Goal: Information Seeking & Learning: Learn about a topic

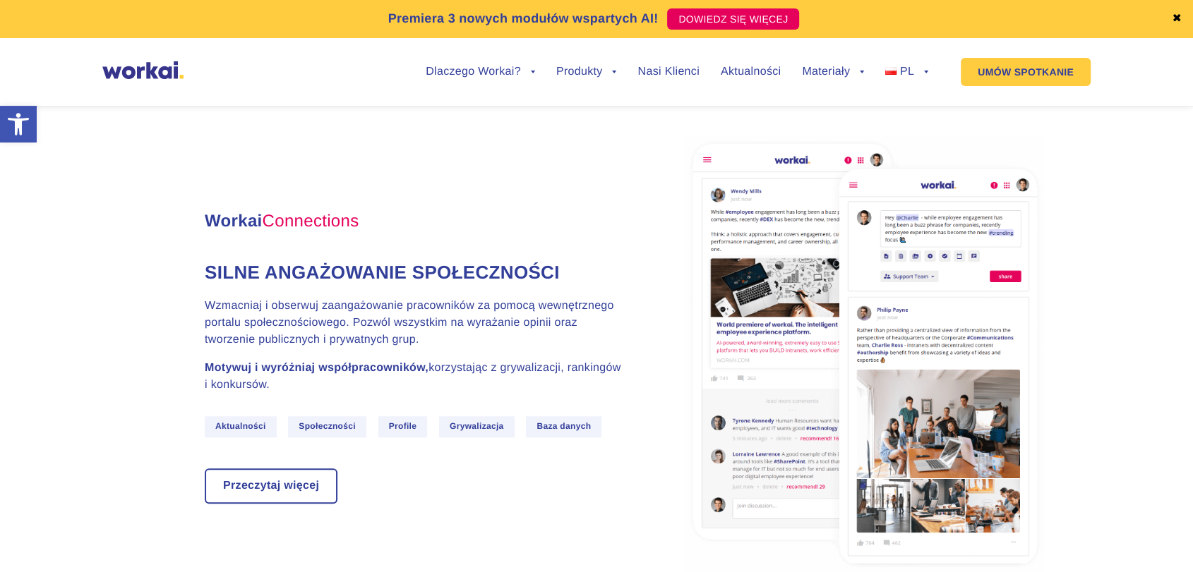
scroll to position [1490, 0]
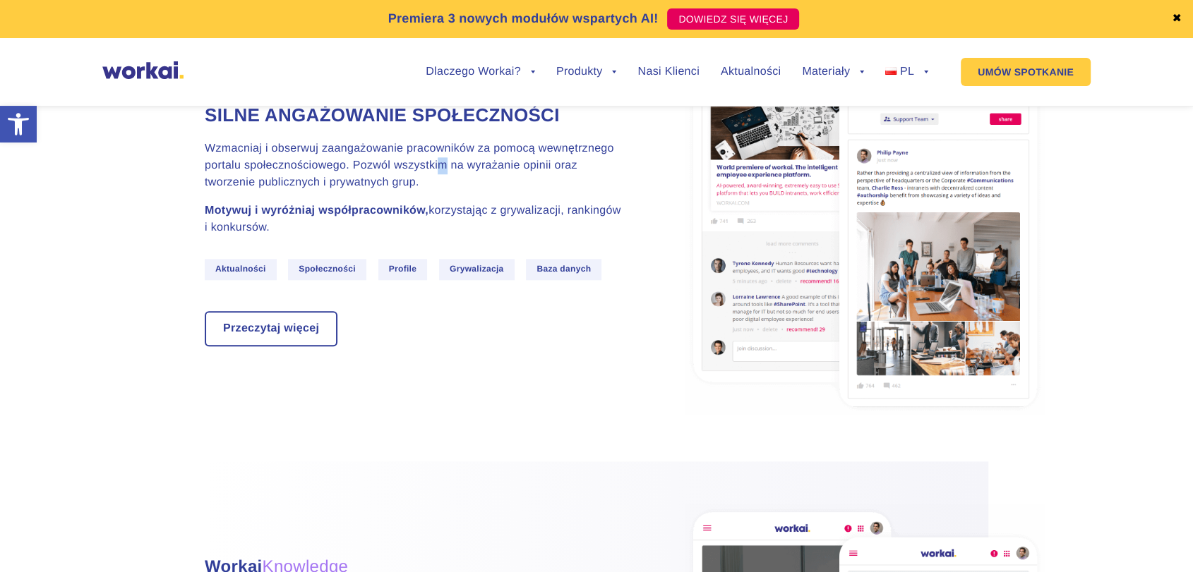
click at [451, 191] on p "Wzmacniaj i obserwuj zaangażowanie pracowników za pomocą wewnętrznego portalu s…" at bounding box center [416, 165] width 423 height 51
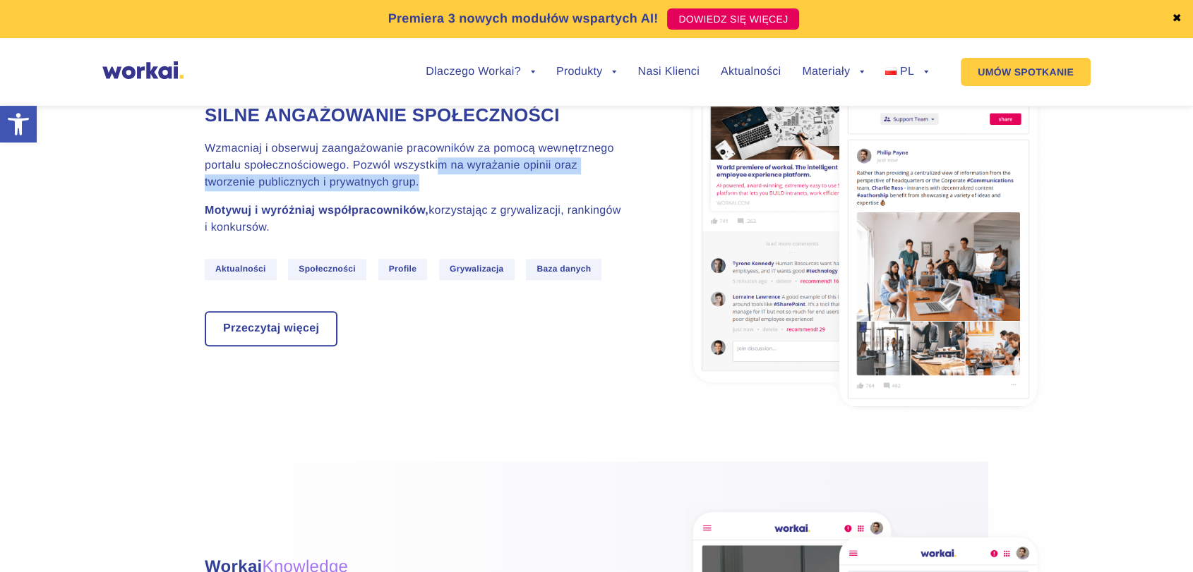
click at [451, 191] on p "Wzmacniaj i obserwuj zaangażowanie pracowników za pomocą wewnętrznego portalu s…" at bounding box center [416, 165] width 423 height 51
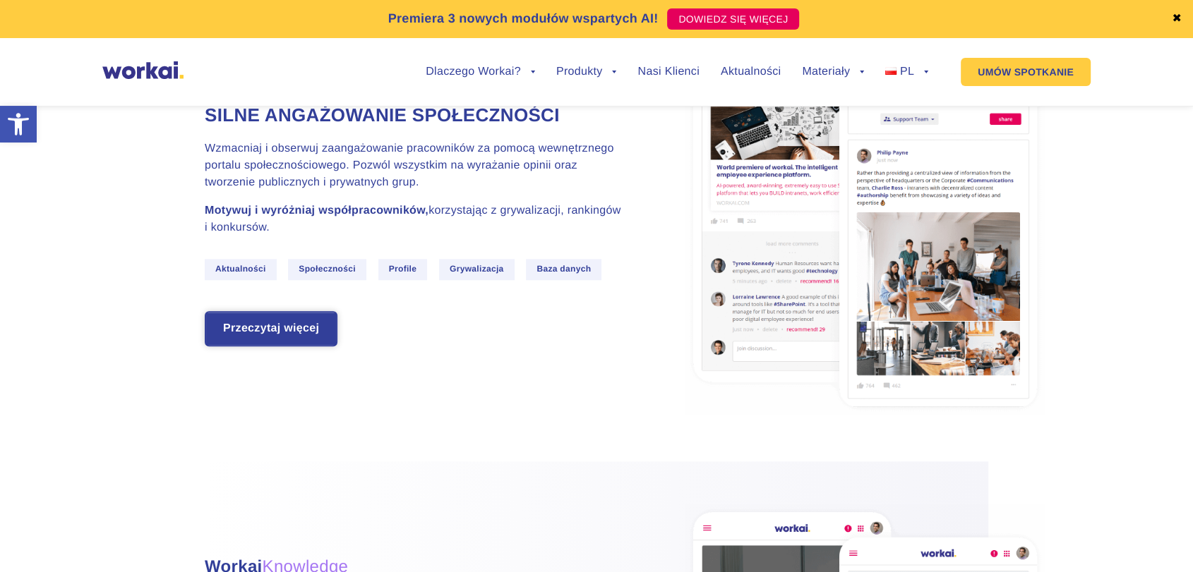
drag, startPoint x: 279, startPoint y: 385, endPoint x: 276, endPoint y: 368, distance: 16.5
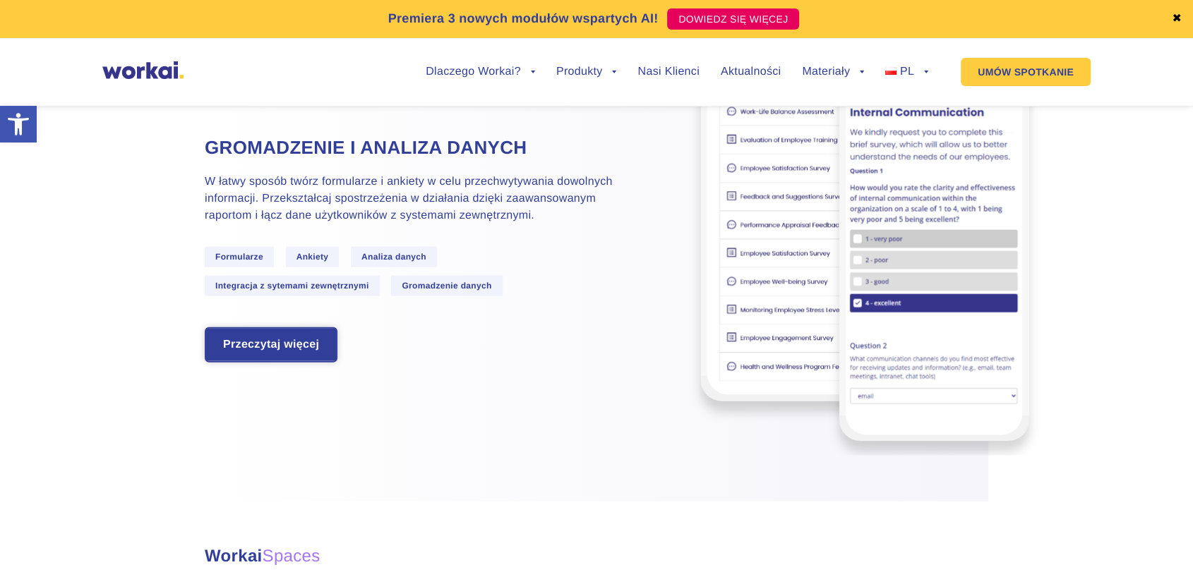
scroll to position [3215, 0]
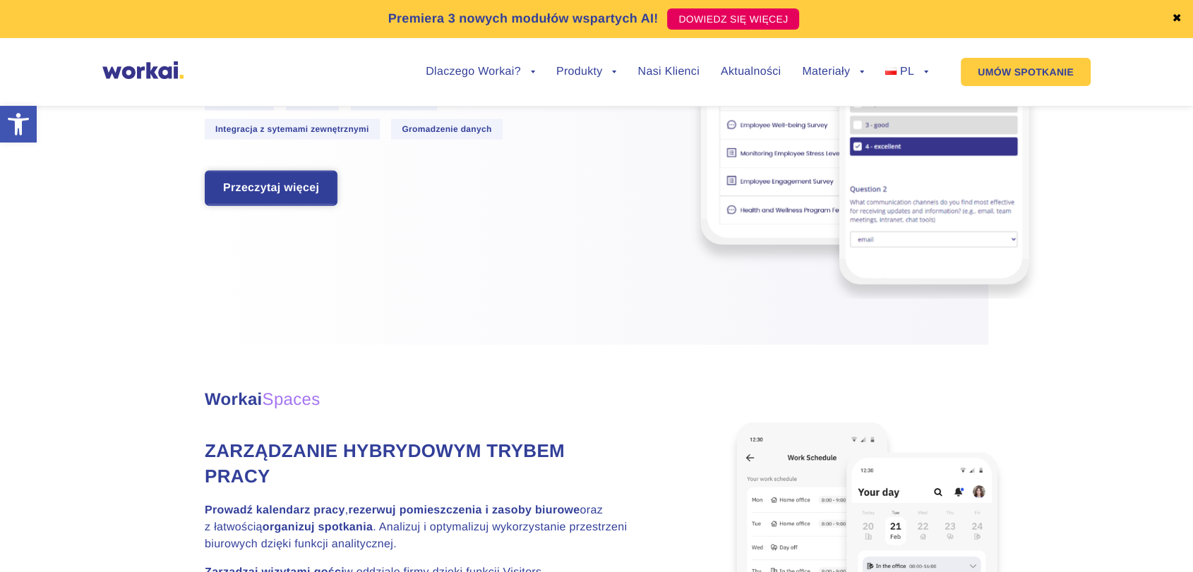
click at [288, 205] on link "Przeczytaj więcej" at bounding box center [271, 188] width 130 height 32
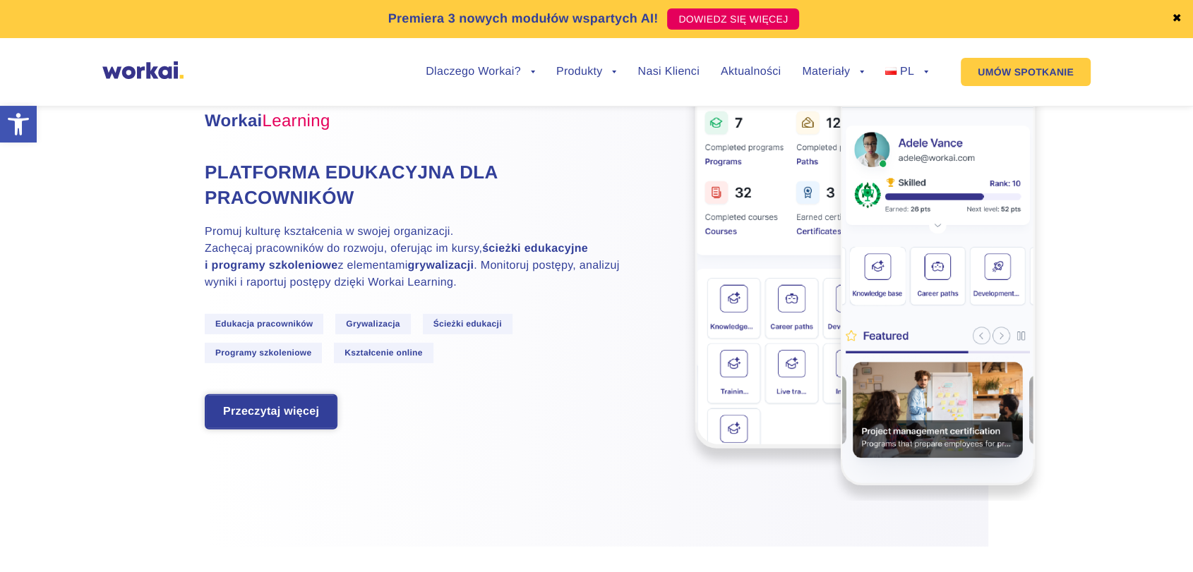
scroll to position [4156, 0]
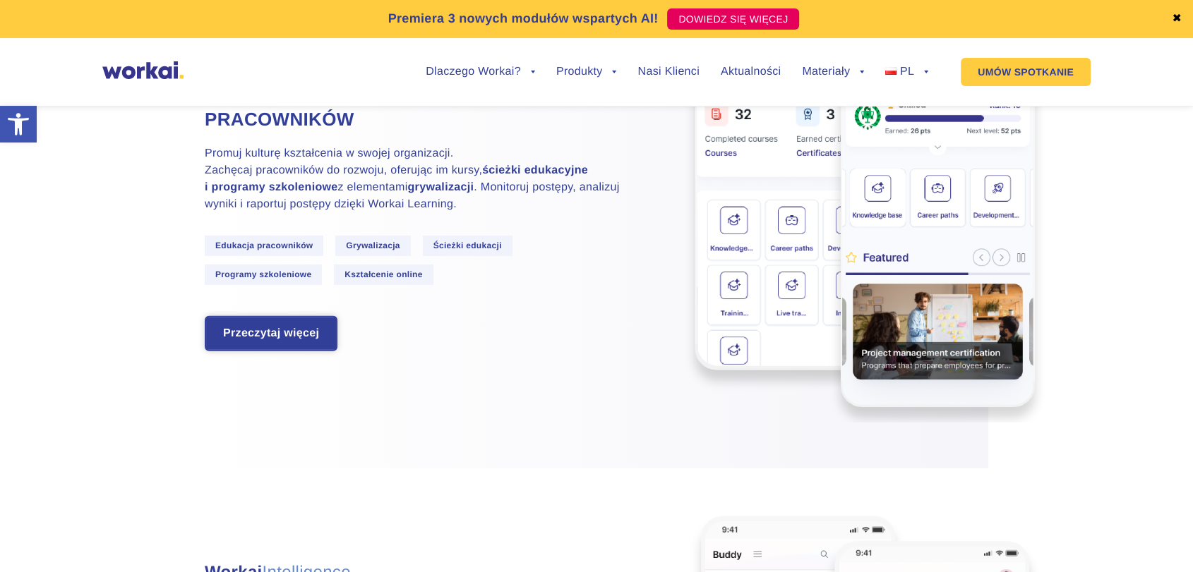
click at [311, 350] on link "Przeczytaj więcej" at bounding box center [271, 334] width 130 height 32
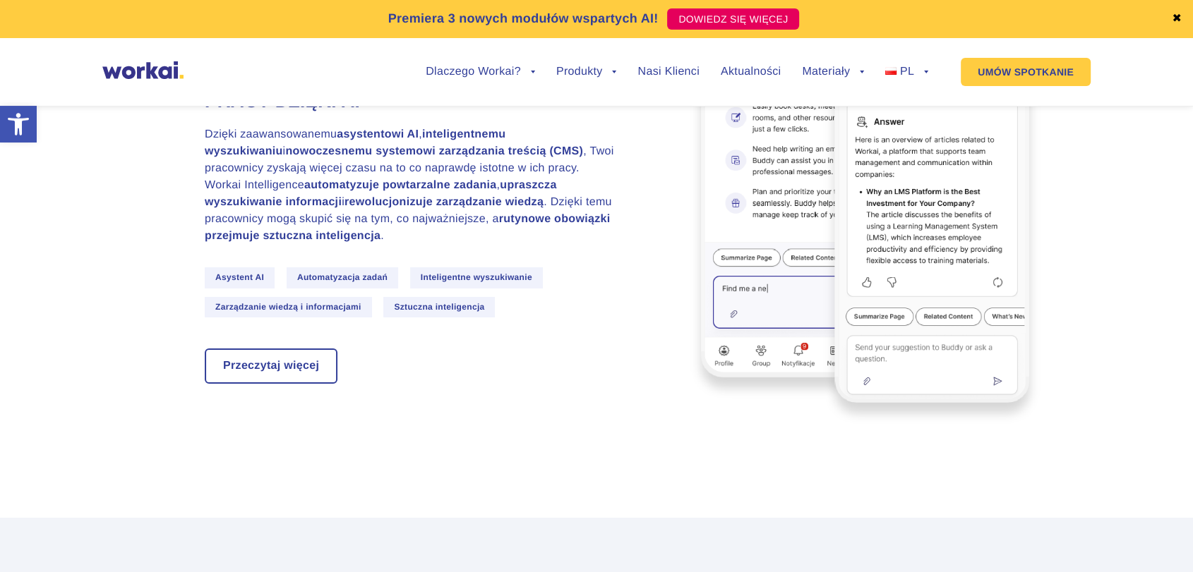
scroll to position [4627, 0]
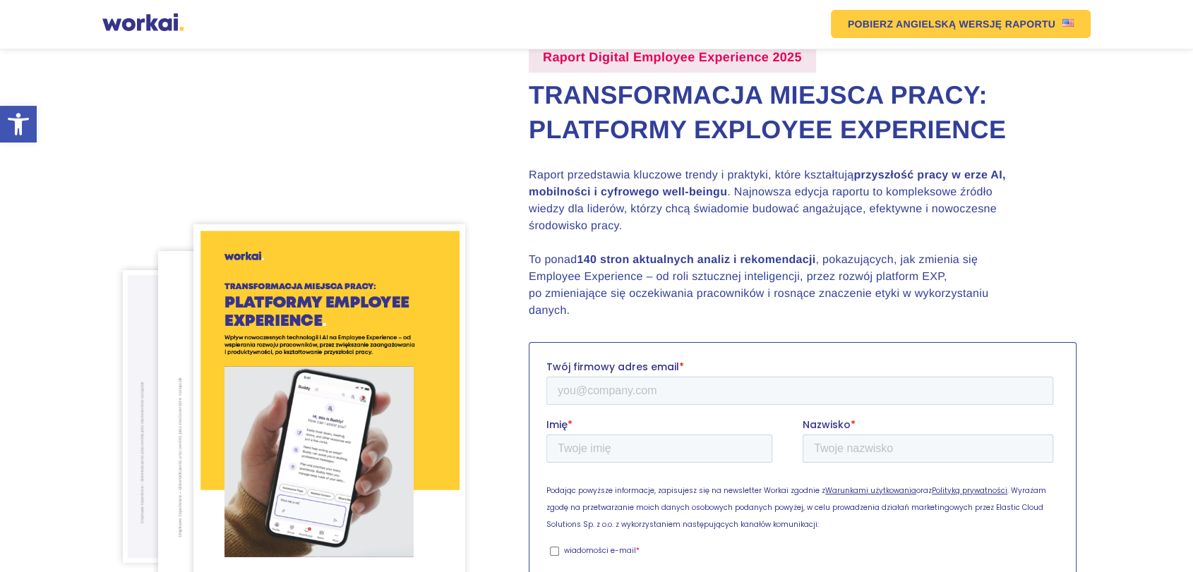
scroll to position [235, 0]
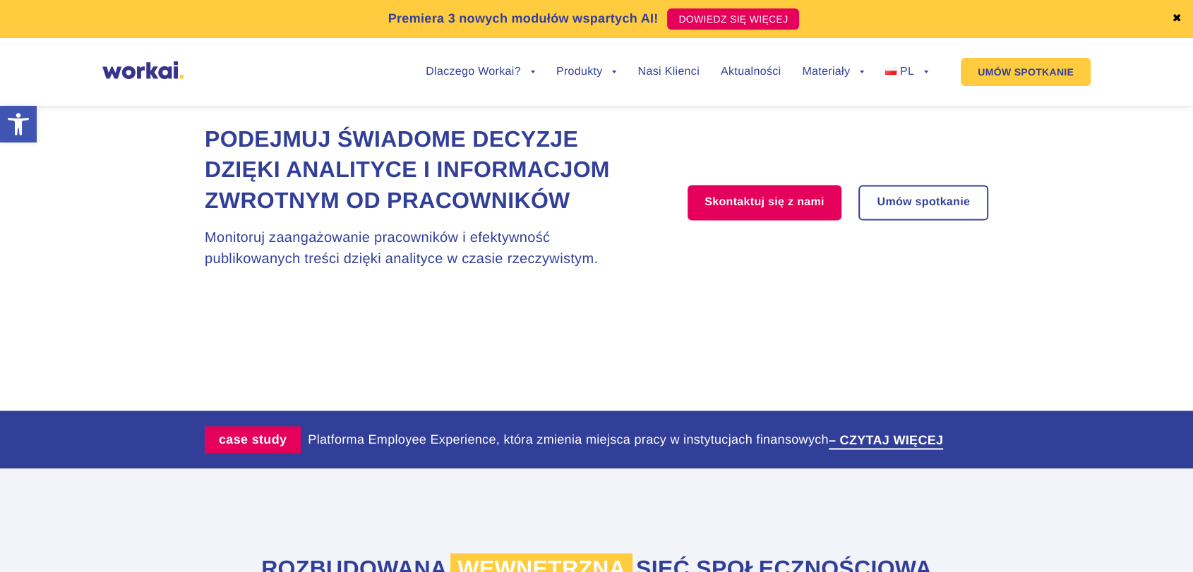
scroll to position [2431, 0]
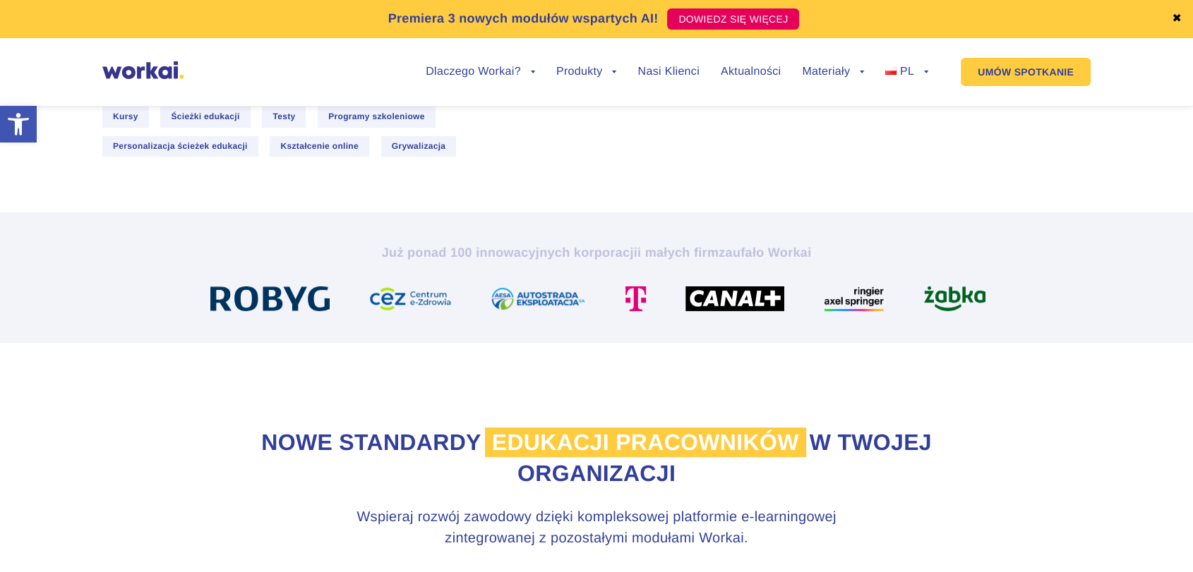
scroll to position [706, 0]
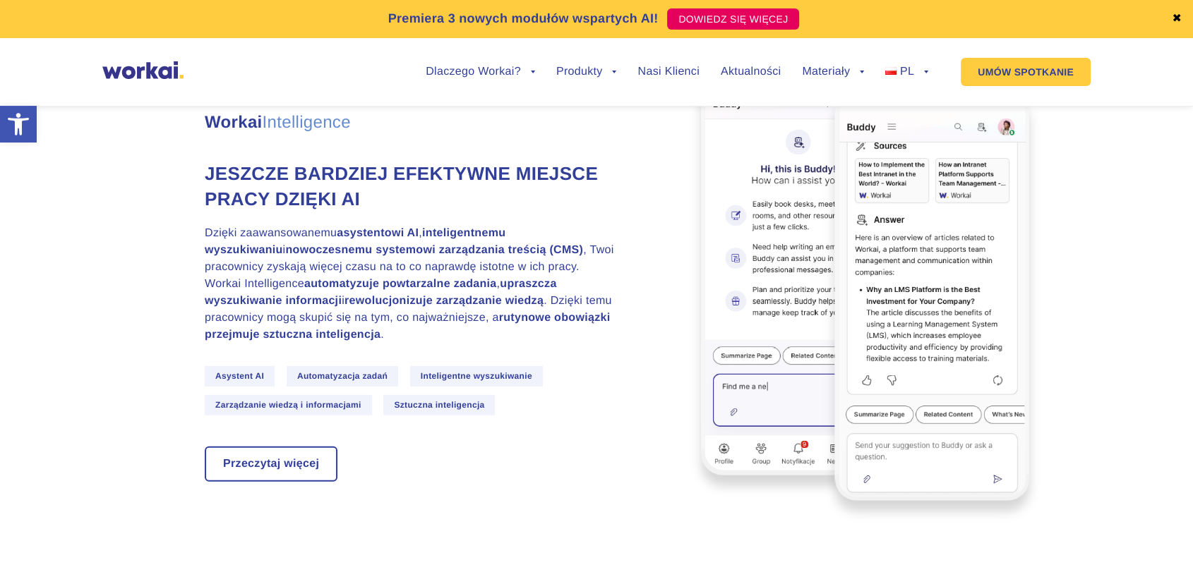
drag, startPoint x: 405, startPoint y: 145, endPoint x: 81, endPoint y: 269, distance: 346.7
drag, startPoint x: 136, startPoint y: 366, endPoint x: 135, endPoint y: 378, distance: 11.3
drag, startPoint x: 135, startPoint y: 378, endPoint x: 563, endPoint y: 290, distance: 437.3
click at [563, 212] on h4 "Jeszcze bardziej efektywne miejsce pracy dzięki AI" at bounding box center [416, 187] width 423 height 52
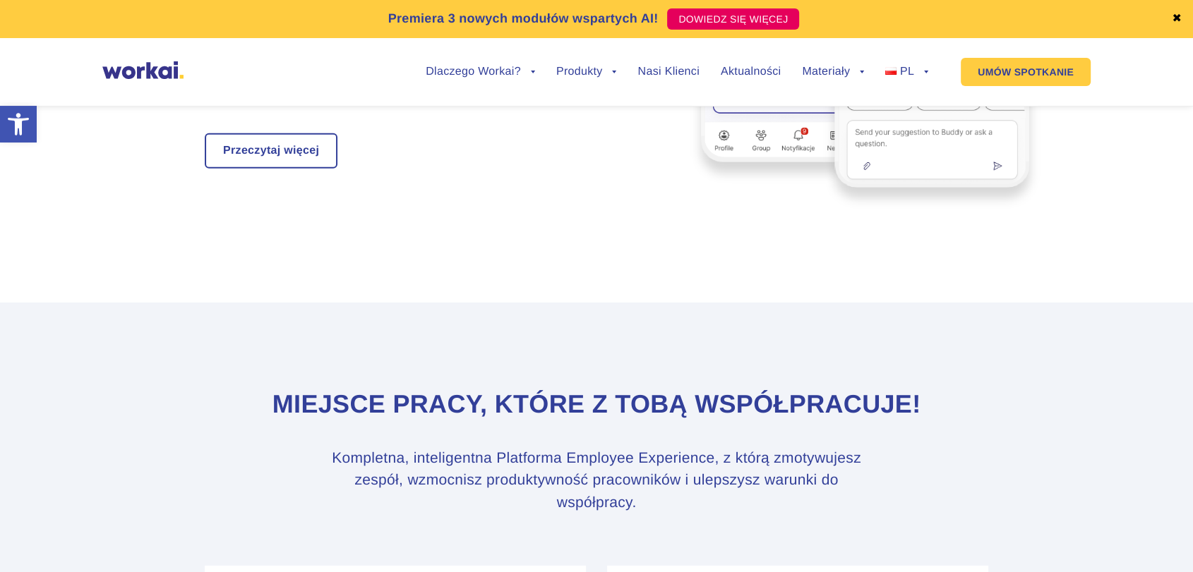
scroll to position [4303, 0]
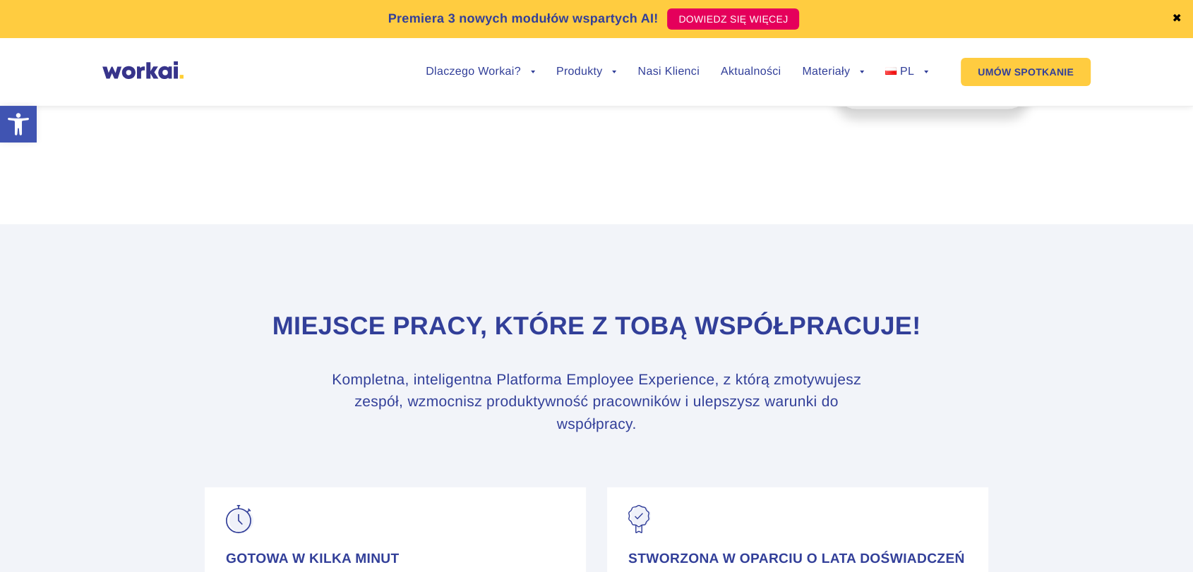
click at [292, 89] on link "Przeczytaj więcej" at bounding box center [271, 72] width 130 height 32
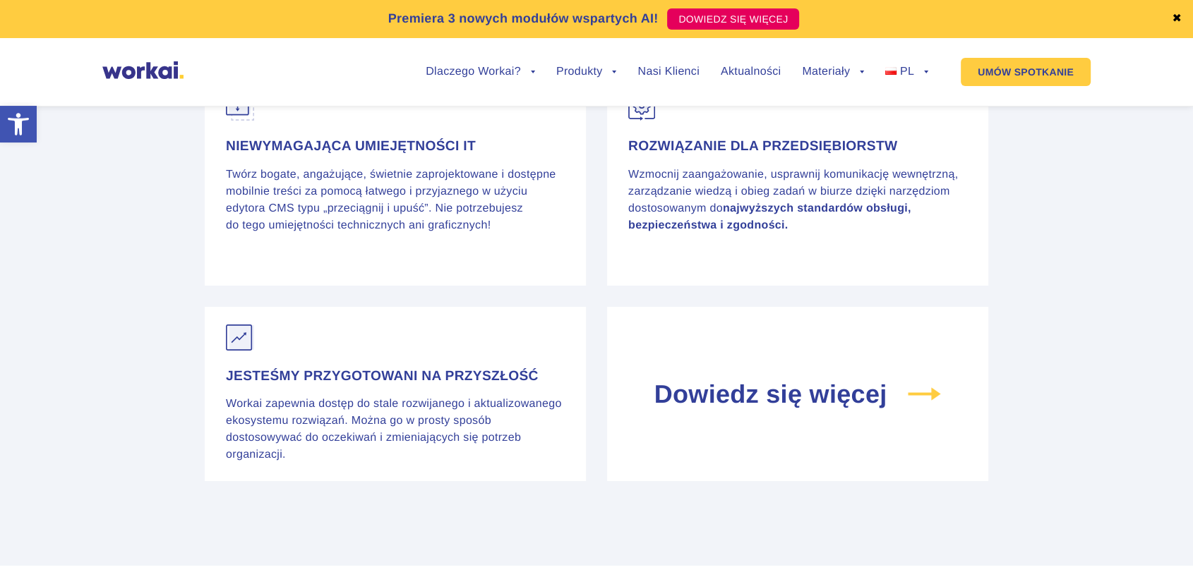
scroll to position [5009, 0]
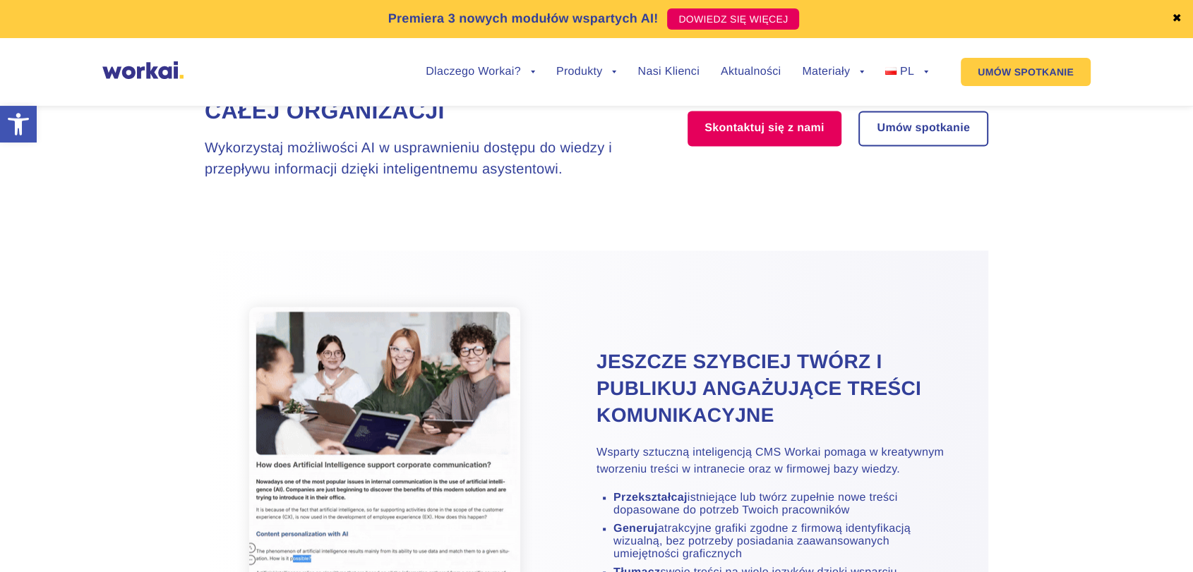
scroll to position [2117, 0]
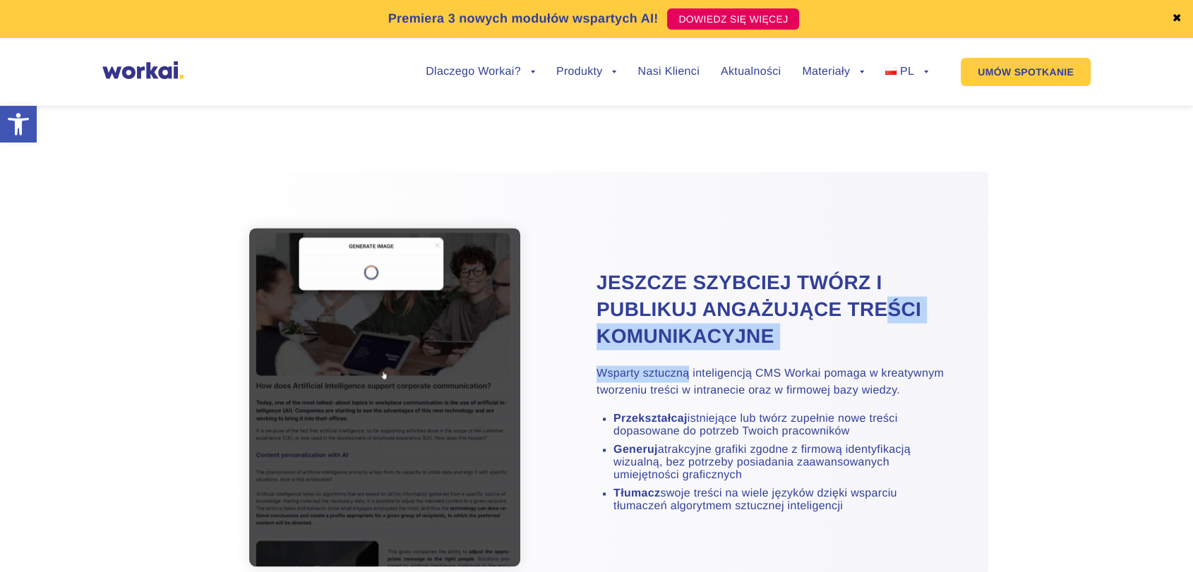
drag, startPoint x: 638, startPoint y: 342, endPoint x: 712, endPoint y: 343, distance: 74.1
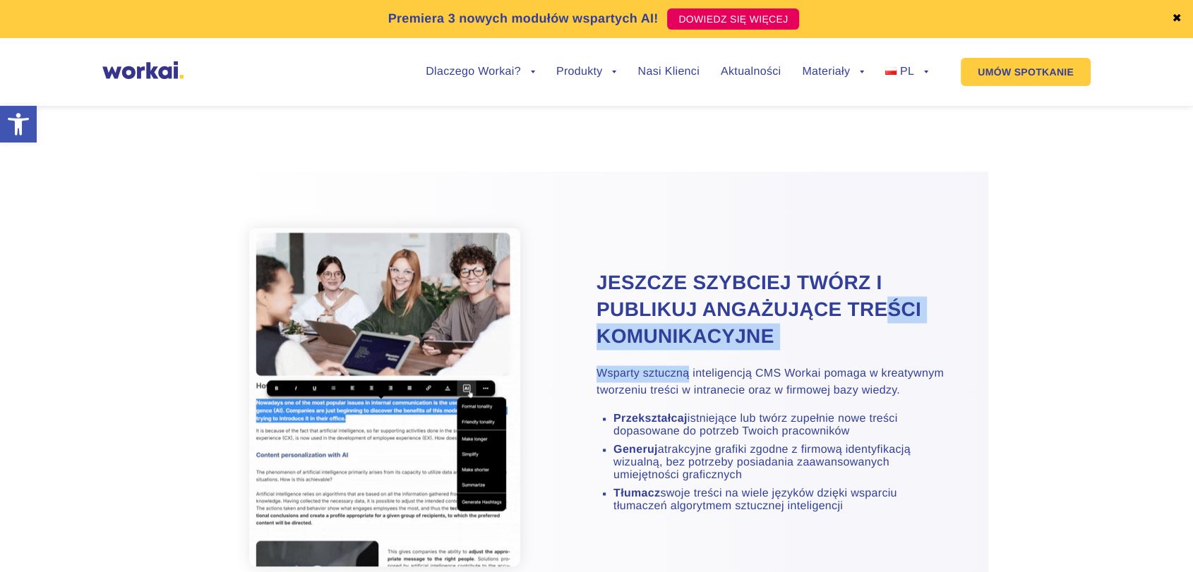
click at [697, 353] on div "Jeszcze szybciej twórz i publikuj angażujące treści komunikacyjne Wsparty sztuc…" at bounding box center [792, 397] width 392 height 255
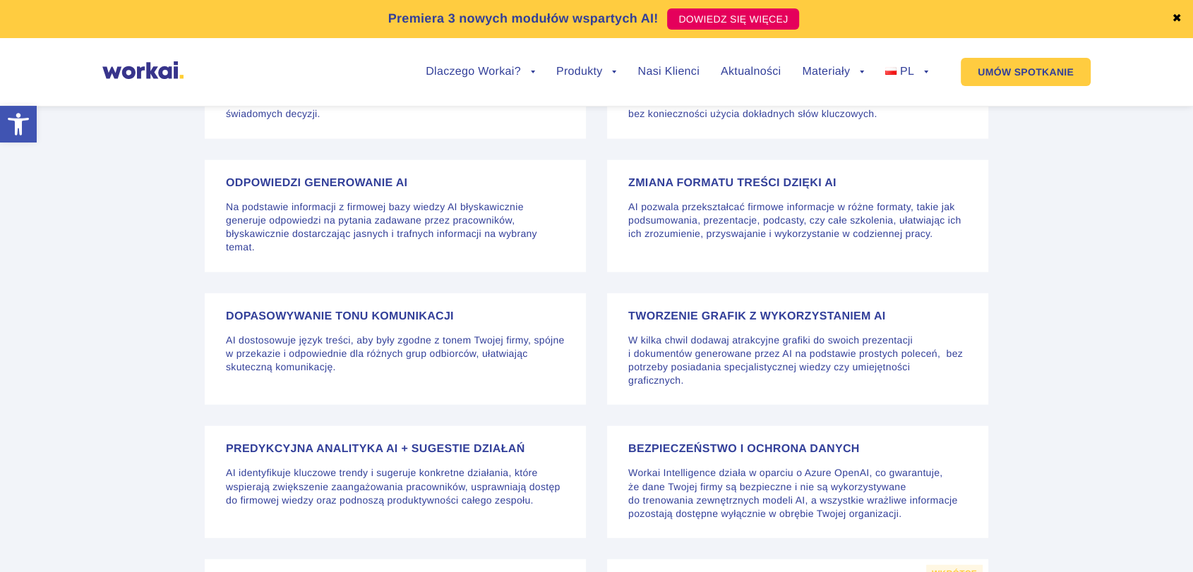
scroll to position [3293, 0]
